Goal: Task Accomplishment & Management: Use online tool/utility

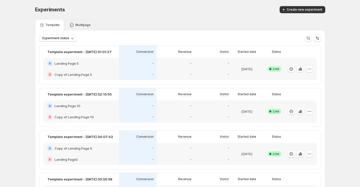
click at [73, 20] on div "Multipage" at bounding box center [80, 24] width 30 height 11
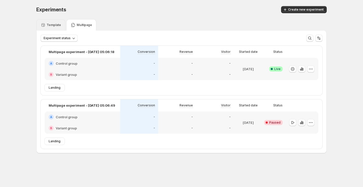
click at [54, 20] on div "Template" at bounding box center [50, 24] width 29 height 11
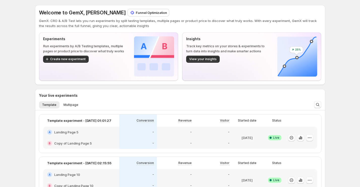
click at [136, 14] on p "Funnel Optimization" at bounding box center [151, 12] width 31 height 5
click at [68, 59] on span "Create new experiment" at bounding box center [68, 59] width 36 height 4
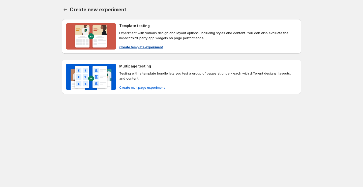
click at [134, 47] on span "Create template experiment" at bounding box center [141, 46] width 44 height 5
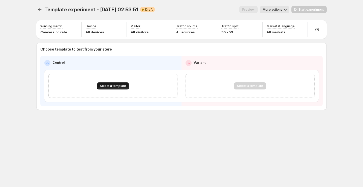
click at [120, 85] on span "Select a template" at bounding box center [113, 86] width 26 height 4
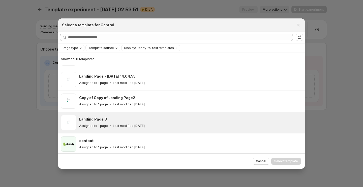
scroll to position [138, 0]
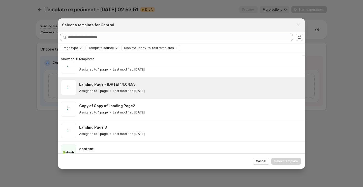
click at [158, 93] on div "Landing Page - Sep 11, 14:04:53 Assigned to 1 page Last modified 22 days ago" at bounding box center [190, 87] width 223 height 15
click at [283, 163] on button "Select template" at bounding box center [286, 160] width 30 height 7
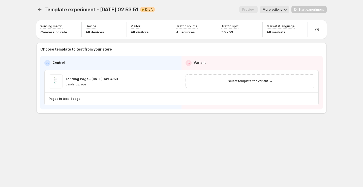
scroll to position [125, 0]
click at [253, 82] on span "Select template for Variant" at bounding box center [248, 81] width 40 height 4
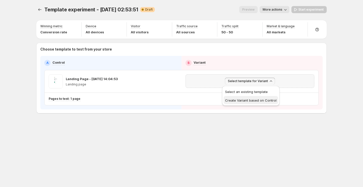
click at [248, 101] on span "Create Variant based on Control" at bounding box center [250, 100] width 51 height 4
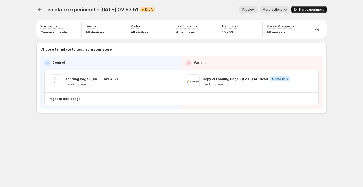
click at [298, 9] on icon "button" at bounding box center [295, 9] width 5 height 5
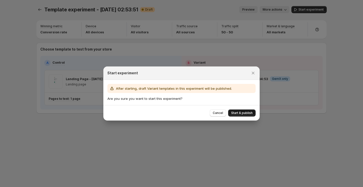
click at [251, 113] on span "Start & publish" at bounding box center [241, 113] width 21 height 4
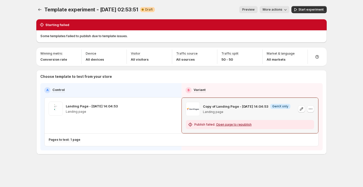
click at [239, 123] on span "Open page to republish" at bounding box center [234, 124] width 36 height 4
click at [313, 8] on span "Start experiment" at bounding box center [311, 10] width 25 height 4
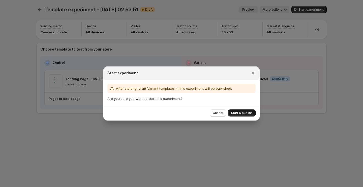
click at [247, 110] on button "Start & publish" at bounding box center [241, 112] width 27 height 7
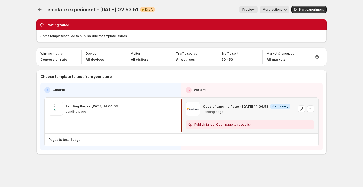
click at [224, 123] on span "Open page to republish" at bounding box center [234, 124] width 36 height 4
click at [310, 108] on icon "button" at bounding box center [310, 108] width 5 height 5
click at [308, 119] on span "Change template" at bounding box center [310, 120] width 27 height 4
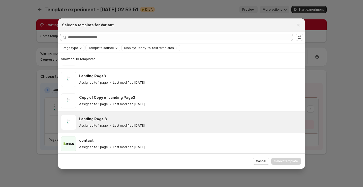
click at [175, 111] on div "Landing Page 8 Assigned to 1 page Last modified 22 days ago" at bounding box center [181, 121] width 247 height 21
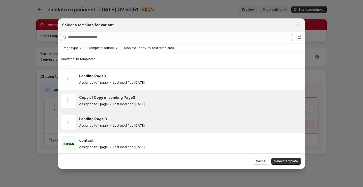
click at [183, 104] on div "Assigned to 1 page Last modified 22 days ago" at bounding box center [189, 103] width 221 height 5
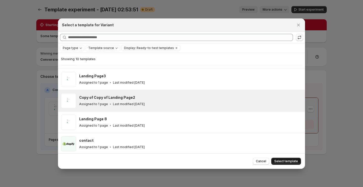
click at [277, 162] on span "Select template" at bounding box center [286, 161] width 24 height 4
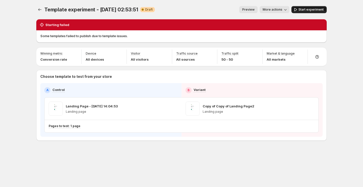
click at [304, 12] on button "Start experiment" at bounding box center [309, 9] width 35 height 7
click at [42, 9] on icon "Experiments" at bounding box center [39, 9] width 5 height 5
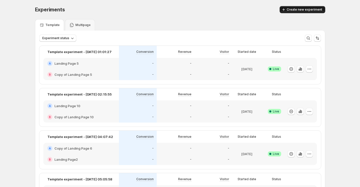
click at [305, 11] on span "Create new experiment" at bounding box center [305, 10] width 36 height 4
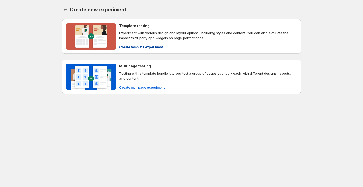
click at [153, 44] on span "Create template experiment" at bounding box center [141, 46] width 44 height 5
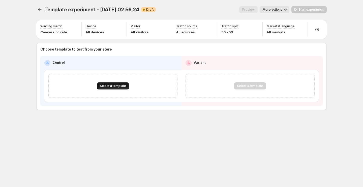
click at [115, 83] on button "Select a template" at bounding box center [113, 85] width 32 height 7
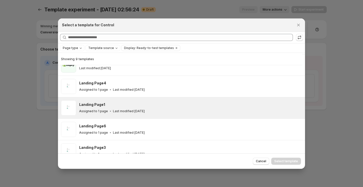
scroll to position [63, 0]
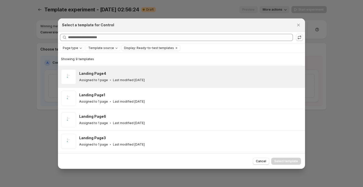
click at [162, 78] on div "Assigned to 1 page Last modified 22 days ago" at bounding box center [189, 79] width 221 height 5
click at [283, 163] on button "Select template" at bounding box center [286, 160] width 30 height 7
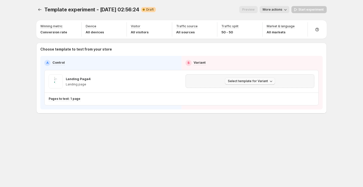
click at [265, 81] on span "Select template for Variant" at bounding box center [248, 81] width 40 height 4
drag, startPoint x: 263, startPoint y: 100, endPoint x: 271, endPoint y: 96, distance: 9.2
click at [272, 98] on span "Create Variant based on Control" at bounding box center [250, 100] width 51 height 4
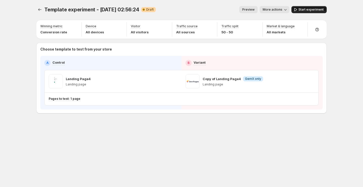
click at [301, 10] on span "Start experiment" at bounding box center [311, 10] width 25 height 4
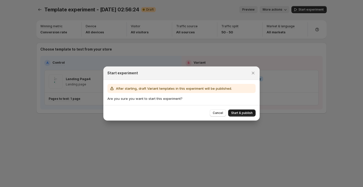
click at [252, 111] on button "Start & publish" at bounding box center [241, 112] width 27 height 7
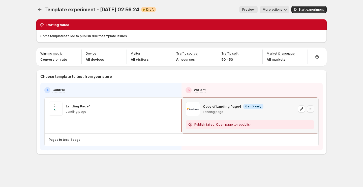
click at [310, 110] on icon "button" at bounding box center [310, 108] width 5 height 5
click at [307, 121] on span "Change template" at bounding box center [310, 120] width 27 height 4
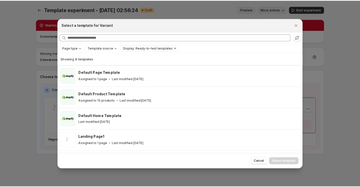
scroll to position [82, 0]
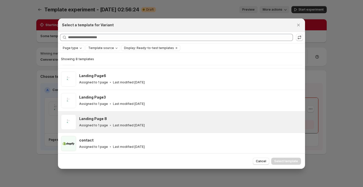
click at [199, 123] on div "Assigned to 1 page Last modified 22 days ago" at bounding box center [189, 125] width 221 height 5
click at [281, 160] on span "Select template" at bounding box center [286, 161] width 24 height 4
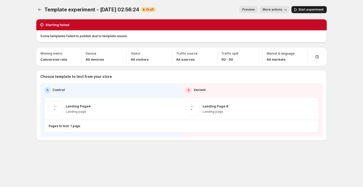
click at [310, 12] on button "Start experiment" at bounding box center [309, 9] width 35 height 7
click at [38, 11] on icon "Experiments" at bounding box center [39, 9] width 5 height 5
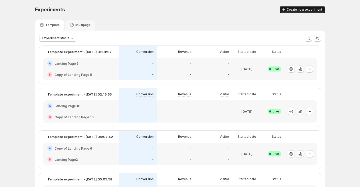
click at [292, 8] on button "Create new experiment" at bounding box center [303, 9] width 46 height 7
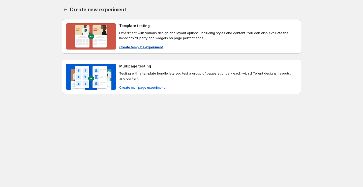
click at [155, 46] on span "Create template experiment" at bounding box center [141, 46] width 44 height 5
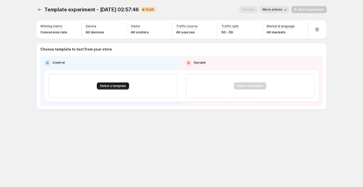
click at [125, 86] on button "Select a template" at bounding box center [113, 85] width 32 height 7
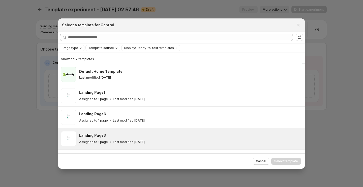
scroll to position [48, 0]
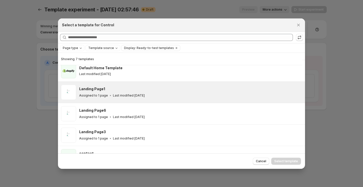
click at [168, 96] on div "Assigned to 1 page Last modified 22 days ago" at bounding box center [189, 95] width 221 height 5
click at [276, 161] on span "Select template" at bounding box center [286, 161] width 24 height 4
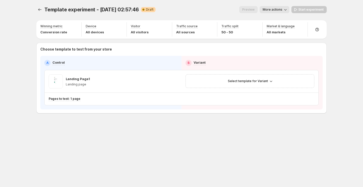
scroll to position [40, 0]
click at [262, 80] on span "Select template for Variant" at bounding box center [248, 81] width 40 height 4
drag, startPoint x: 254, startPoint y: 102, endPoint x: 287, endPoint y: 103, distance: 33.3
click at [307, 122] on div "Template experiment - Oct 7, 02:57:46. This page is ready Template experiment -…" at bounding box center [181, 93] width 363 height 187
click at [261, 83] on button "Select template for Variant" at bounding box center [250, 80] width 50 height 7
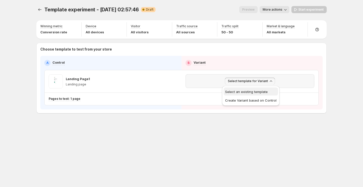
click at [258, 91] on span "Select an existing template" at bounding box center [246, 92] width 43 height 4
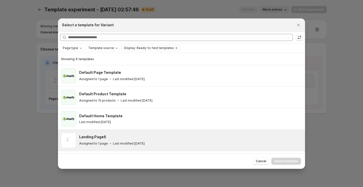
click at [166, 139] on div "Landing Page6 Assigned to 1 page Last modified 22 days ago" at bounding box center [189, 140] width 221 height 12
click at [280, 160] on span "Select template" at bounding box center [286, 161] width 24 height 4
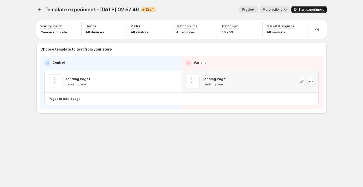
click at [298, 10] on icon "button" at bounding box center [295, 9] width 5 height 5
click at [39, 11] on icon "Experiments" at bounding box center [39, 9] width 5 height 5
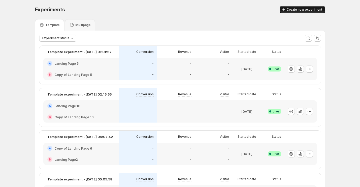
click at [299, 7] on button "Create new experiment" at bounding box center [303, 9] width 46 height 7
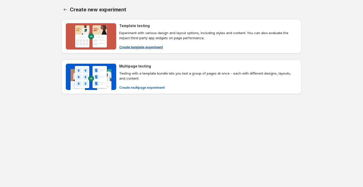
click at [147, 44] on button "Create template experiment" at bounding box center [141, 47] width 50 height 8
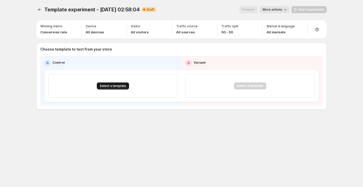
click at [120, 84] on span "Select a template" at bounding box center [113, 86] width 26 height 4
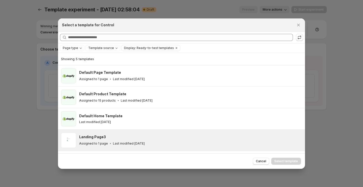
click at [143, 136] on div "Landing Page3" at bounding box center [189, 136] width 221 height 5
click at [276, 161] on span "Select template" at bounding box center [286, 161] width 24 height 4
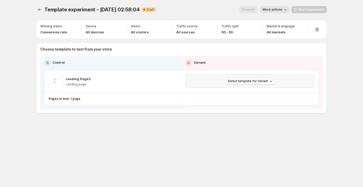
click at [260, 80] on span "Select template for Variant" at bounding box center [248, 81] width 40 height 4
click at [252, 93] on span "Select an existing template" at bounding box center [250, 91] width 51 height 5
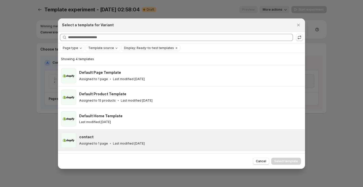
click at [162, 141] on div "Assigned to 1 page Last modified 22 days ago" at bounding box center [189, 143] width 221 height 5
click at [282, 160] on span "Select template" at bounding box center [286, 161] width 24 height 4
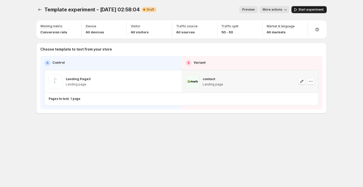
click at [302, 12] on button "Start experiment" at bounding box center [309, 9] width 35 height 7
click at [40, 11] on icon "Experiments" at bounding box center [39, 9] width 5 height 5
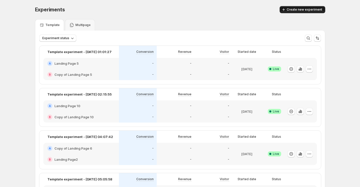
click at [305, 12] on button "Create new experiment" at bounding box center [303, 9] width 46 height 7
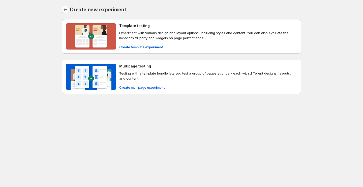
click at [67, 9] on icon "Back" at bounding box center [65, 9] width 5 height 5
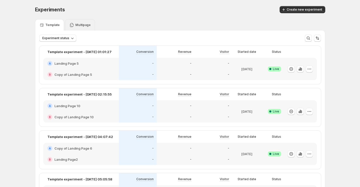
click at [88, 26] on p "Multipage" at bounding box center [82, 25] width 15 height 4
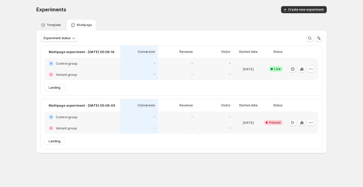
click at [59, 22] on div "Template" at bounding box center [50, 24] width 29 height 11
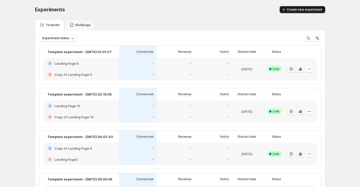
click at [305, 11] on span "Create new experiment" at bounding box center [305, 10] width 36 height 4
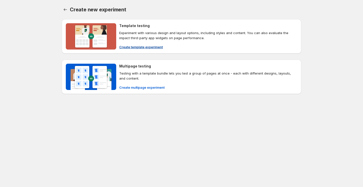
click at [155, 45] on span "Create template experiment" at bounding box center [141, 46] width 44 height 5
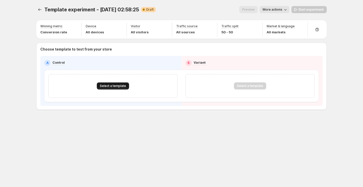
click at [112, 86] on span "Select a template" at bounding box center [113, 86] width 26 height 4
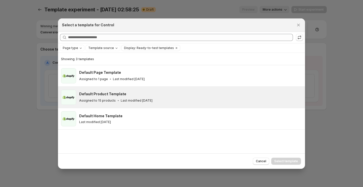
click at [120, 98] on div "Assigned to 15 products Last modified 22 days ago" at bounding box center [189, 100] width 221 height 5
click at [283, 161] on span "Select template" at bounding box center [286, 161] width 24 height 4
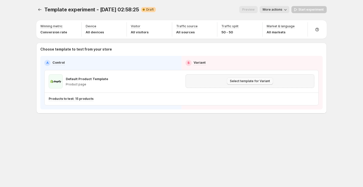
click at [264, 79] on button "Select template for Variant" at bounding box center [250, 80] width 46 height 7
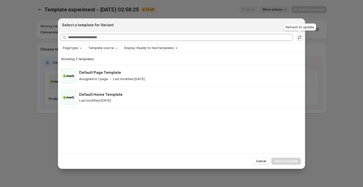
click at [298, 37] on icon ":r1e4:" at bounding box center [299, 36] width 3 height 2
click at [299, 25] on icon "Close" at bounding box center [298, 24] width 3 height 3
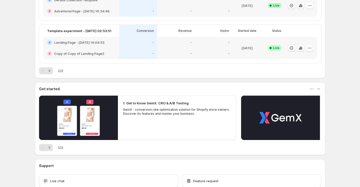
scroll to position [213, 0]
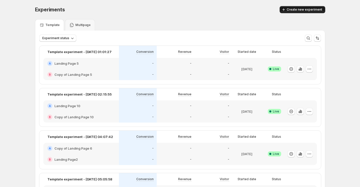
click at [297, 8] on span "Create new experiment" at bounding box center [305, 10] width 36 height 4
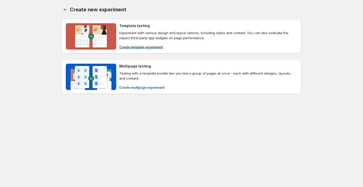
click at [152, 45] on span "Create template experiment" at bounding box center [141, 46] width 44 height 5
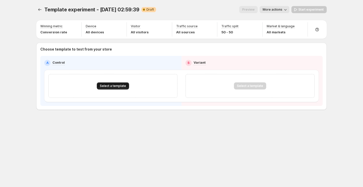
click at [112, 83] on button "Select a template" at bounding box center [113, 85] width 32 height 7
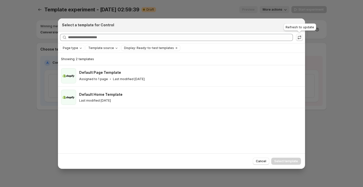
click at [301, 39] on icon ":r8a:" at bounding box center [299, 37] width 5 height 5
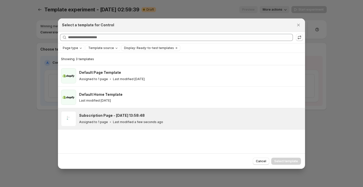
click at [118, 111] on div "Subscription Page - Oct 7, 13:58:48 Assigned to 1 page Last modified a few seco…" at bounding box center [190, 118] width 223 height 15
click at [281, 162] on span "Select template" at bounding box center [286, 161] width 24 height 4
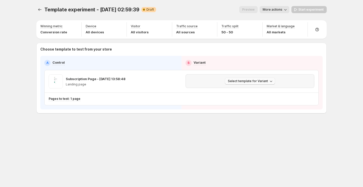
click at [255, 79] on span "Select template for Variant" at bounding box center [248, 81] width 40 height 4
click at [251, 102] on span "Create Variant based on Control" at bounding box center [250, 100] width 51 height 5
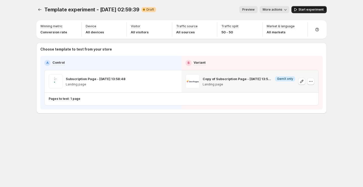
click at [308, 11] on span "Start experiment" at bounding box center [311, 10] width 25 height 4
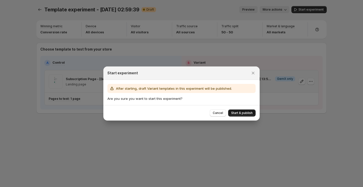
click at [244, 111] on span "Start & publish" at bounding box center [241, 113] width 21 height 4
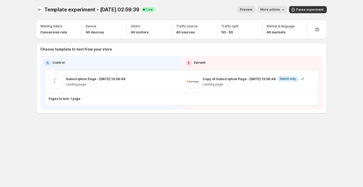
click at [39, 8] on icon "Experiments" at bounding box center [39, 9] width 5 height 5
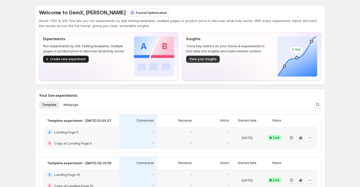
click at [66, 59] on span "Create new experiment" at bounding box center [68, 59] width 36 height 4
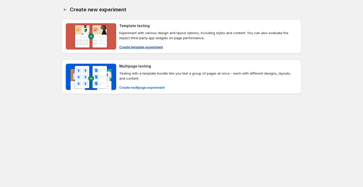
click at [135, 46] on span "Create template experiment" at bounding box center [141, 46] width 44 height 5
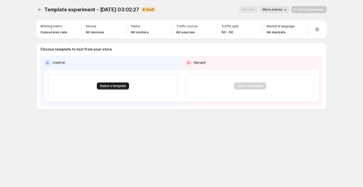
click at [121, 86] on span "Select a template" at bounding box center [113, 86] width 26 height 4
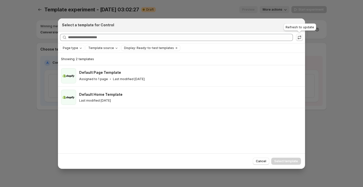
click at [302, 36] on button ":r47:" at bounding box center [299, 37] width 7 height 7
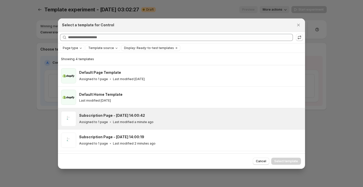
click at [122, 116] on h3 "Subscription Page - Oct 7, 14:00:42" at bounding box center [112, 115] width 66 height 5
click at [294, 159] on button "Select template" at bounding box center [286, 160] width 30 height 7
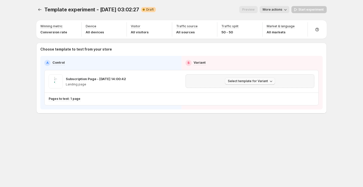
click at [257, 79] on button "Select template for Variant" at bounding box center [250, 80] width 50 height 7
click at [255, 101] on span "Create Variant based on Control" at bounding box center [250, 100] width 51 height 4
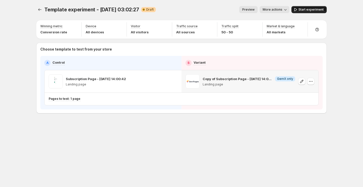
click at [300, 7] on button "Start experiment" at bounding box center [309, 9] width 35 height 7
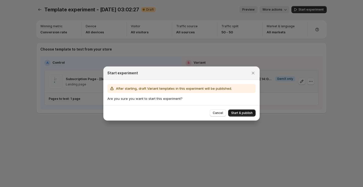
click at [244, 112] on span "Start & publish" at bounding box center [241, 113] width 21 height 4
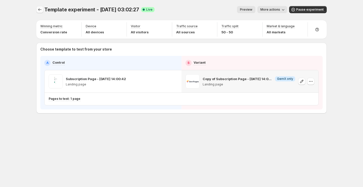
click at [39, 12] on button "Experiments" at bounding box center [39, 9] width 7 height 7
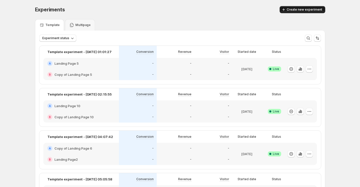
click at [304, 11] on span "Create new experiment" at bounding box center [305, 10] width 36 height 4
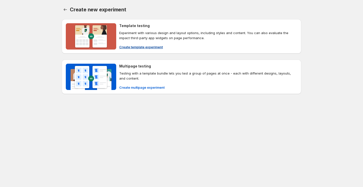
click at [144, 46] on span "Create template experiment" at bounding box center [141, 46] width 44 height 5
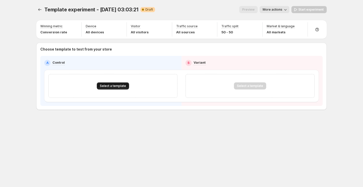
click at [119, 87] on span "Select a template" at bounding box center [113, 86] width 26 height 4
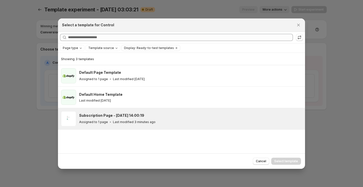
click at [122, 113] on h3 "Subscription Page - Oct 7, 14:00:19" at bounding box center [111, 115] width 65 height 5
click at [286, 158] on button "Select template" at bounding box center [286, 160] width 30 height 7
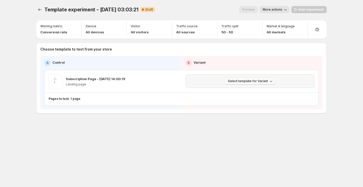
click at [250, 78] on button "Select template for Variant" at bounding box center [250, 80] width 50 height 7
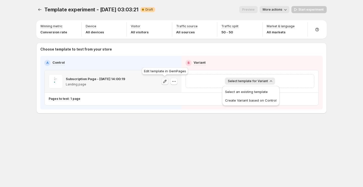
click at [167, 80] on icon "button" at bounding box center [164, 81] width 5 height 5
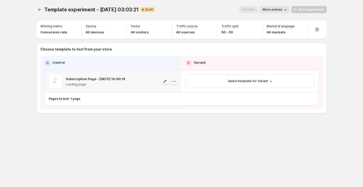
click at [175, 80] on icon "button" at bounding box center [174, 81] width 5 height 5
click at [178, 91] on span "Change template" at bounding box center [174, 92] width 27 height 4
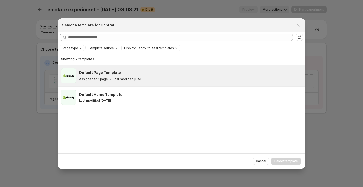
click at [172, 72] on div "Default Page Template" at bounding box center [189, 72] width 221 height 5
click at [288, 160] on span "Select template" at bounding box center [286, 161] width 24 height 4
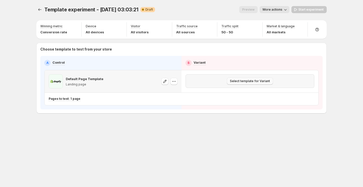
click at [268, 80] on span "Select template for Variant" at bounding box center [250, 81] width 40 height 4
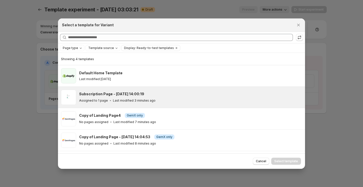
drag, startPoint x: 215, startPoint y: 110, endPoint x: 220, endPoint y: 105, distance: 7.7
click at [220, 105] on ul "Default Home Template Last modified 22 days ago Subscription Page - Oct 7, 14:0…" at bounding box center [181, 108] width 247 height 86
click at [226, 104] on div "Subscription Page - Oct 7, 14:00:19 Assigned to 1 page Last modified 3 minutes …" at bounding box center [190, 97] width 223 height 15
click at [284, 161] on span "Select template" at bounding box center [286, 161] width 24 height 4
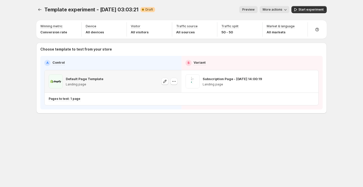
click at [309, 8] on span "Start experiment" at bounding box center [311, 10] width 25 height 4
click at [39, 9] on icon "Experiments" at bounding box center [39, 9] width 5 height 5
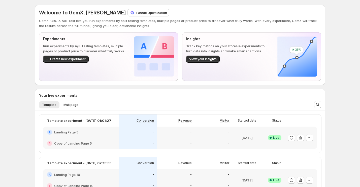
click at [138, 14] on p "Funnel Optimization" at bounding box center [151, 12] width 31 height 5
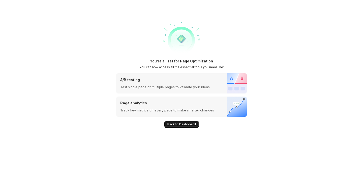
click at [185, 125] on span "Back to Dashboard" at bounding box center [181, 124] width 29 height 4
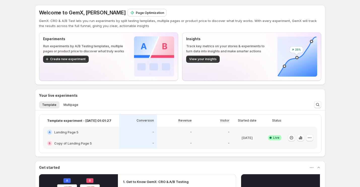
click at [150, 13] on p "Page Optimization" at bounding box center [150, 12] width 29 height 5
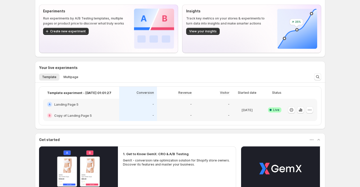
scroll to position [30, 0]
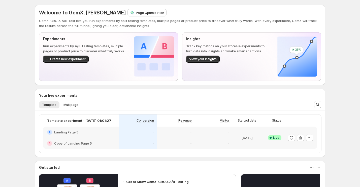
click at [143, 15] on div "Page Optimization" at bounding box center [147, 12] width 39 height 7
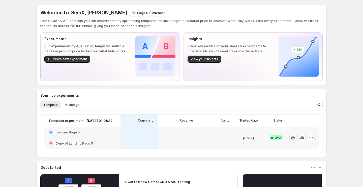
click at [150, 12] on p "Page Optimization" at bounding box center [151, 12] width 29 height 5
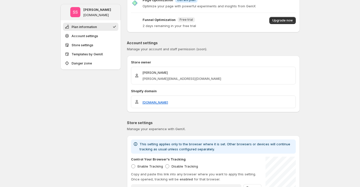
scroll to position [35, 0]
